Goal: Check status

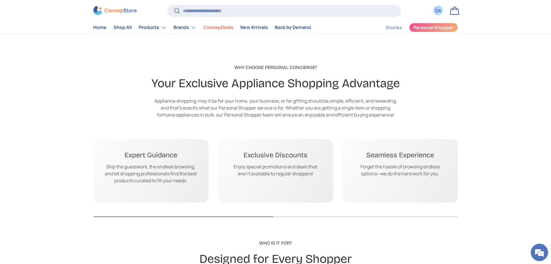
scroll to position [551, 0]
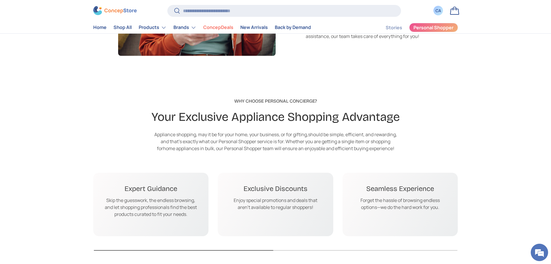
click at [439, 12] on div "CA" at bounding box center [439, 11] width 6 height 6
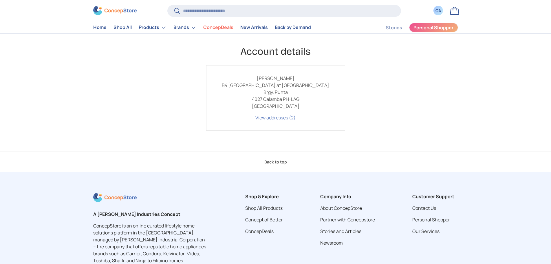
scroll to position [58, 0]
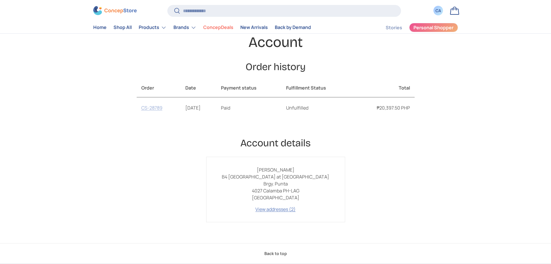
click at [152, 108] on link "CS-28789" at bounding box center [151, 108] width 21 height 6
